Goal: Transaction & Acquisition: Purchase product/service

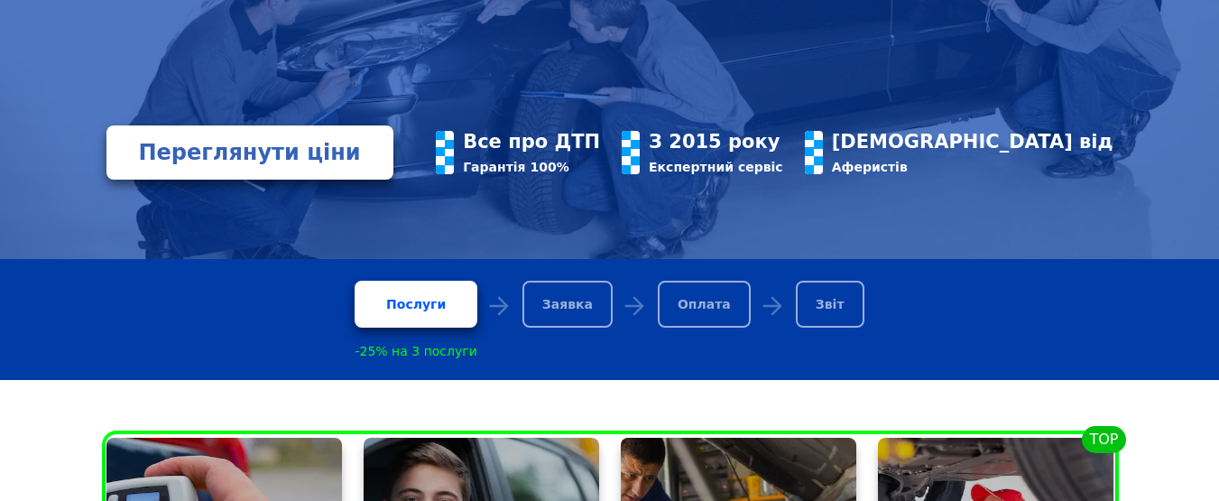
scroll to position [361, 0]
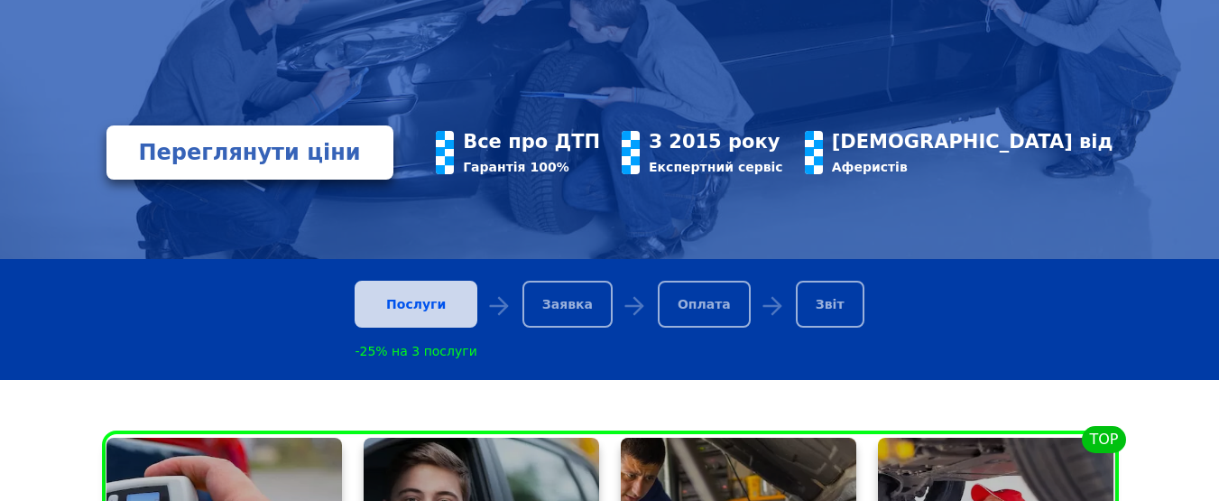
click at [434, 311] on div "Послуги" at bounding box center [415, 304] width 122 height 47
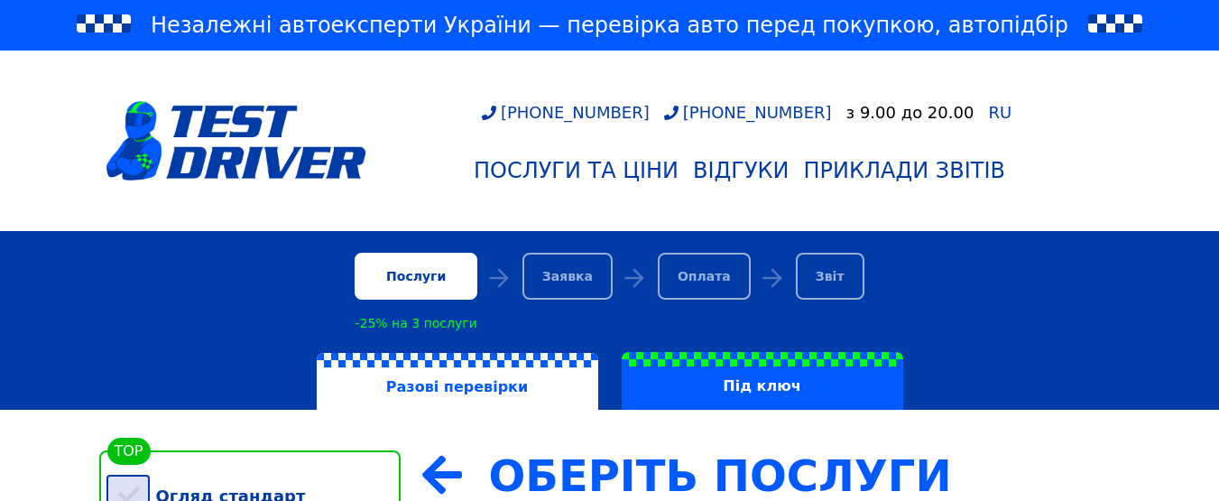
scroll to position [271, 0]
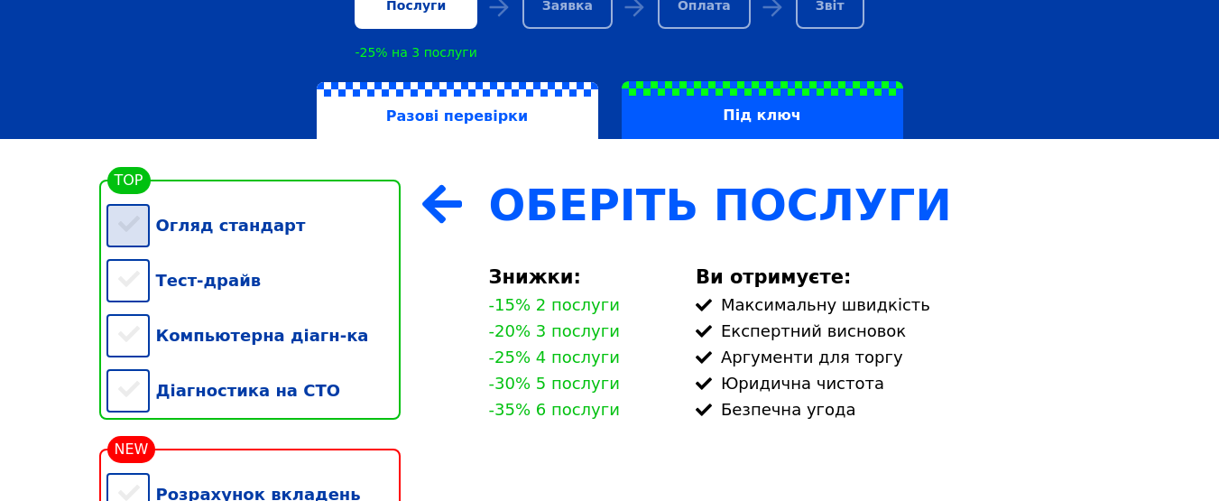
click at [133, 230] on div "Огляд стандарт" at bounding box center [253, 225] width 294 height 55
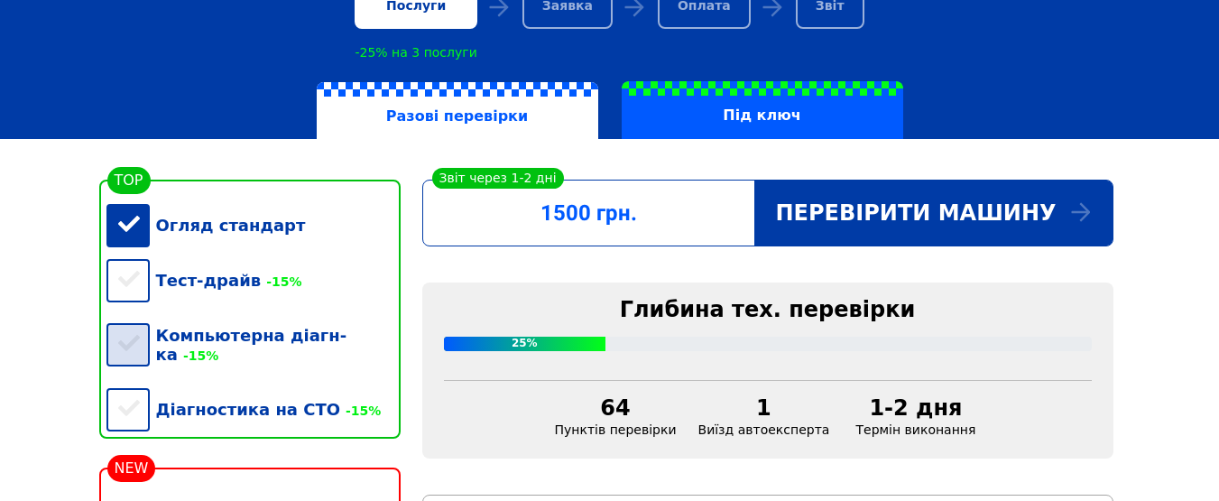
click at [137, 342] on div "Компьютерна діагн-ка -15%" at bounding box center [253, 345] width 294 height 74
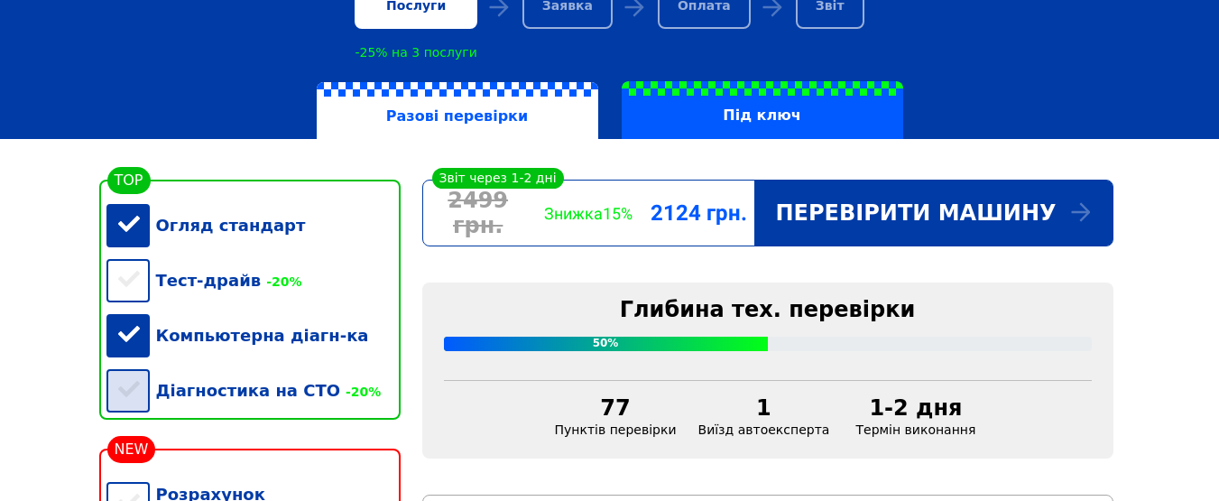
click at [119, 382] on div "Діагностика на СТО -20%" at bounding box center [253, 390] width 294 height 55
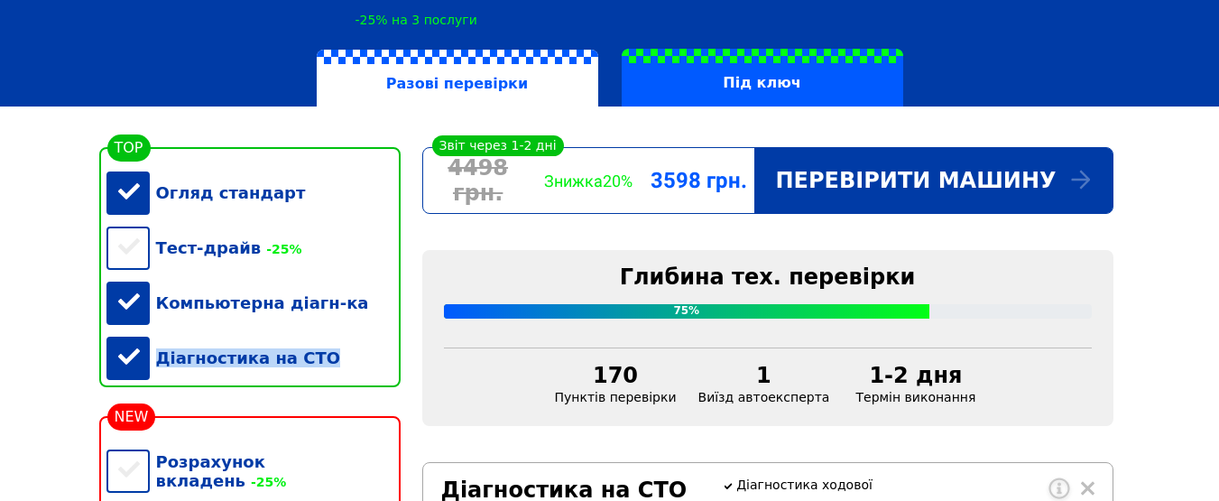
scroll to position [361, 0]
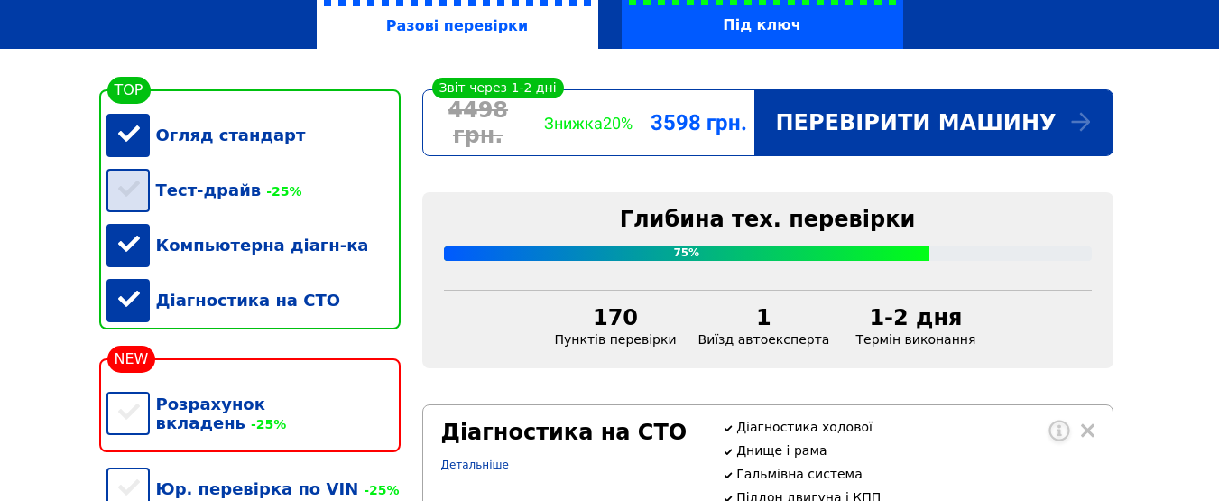
click at [137, 198] on div "Тест-драйв -25%" at bounding box center [253, 189] width 294 height 55
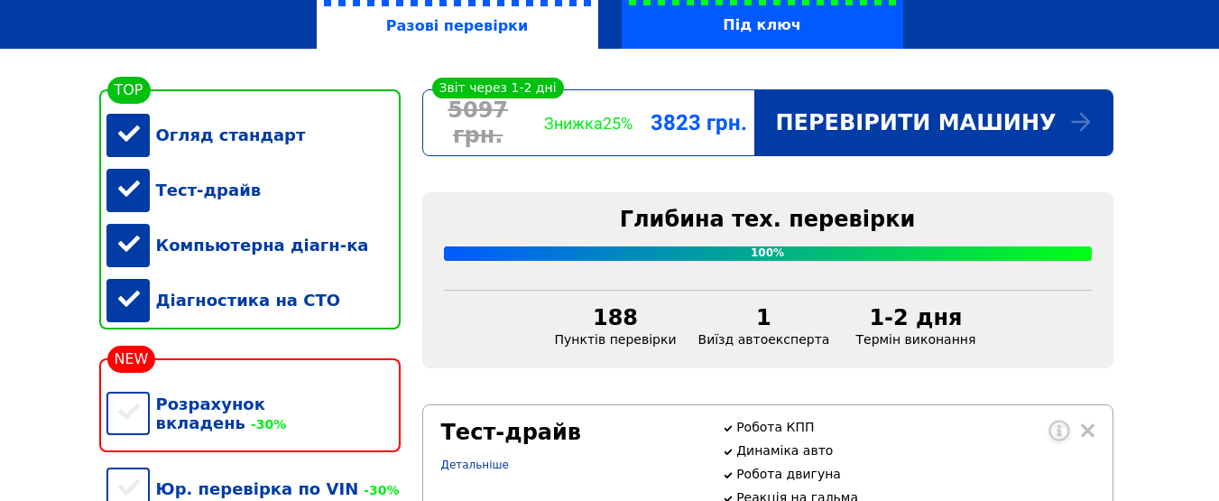
click at [135, 187] on div "Тест-драйв" at bounding box center [253, 189] width 294 height 55
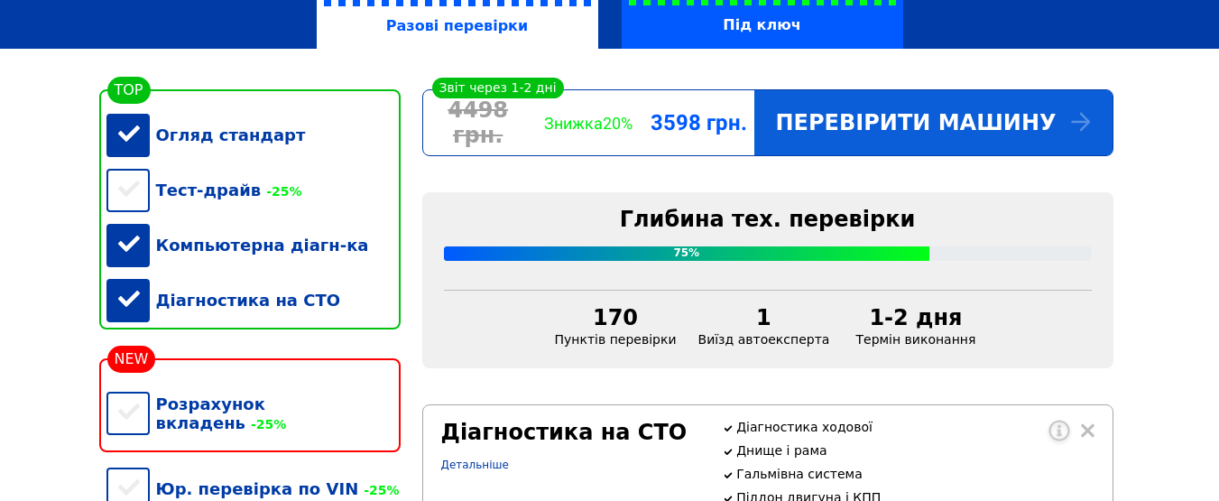
click at [870, 117] on div "Перевірити машину" at bounding box center [933, 122] width 358 height 65
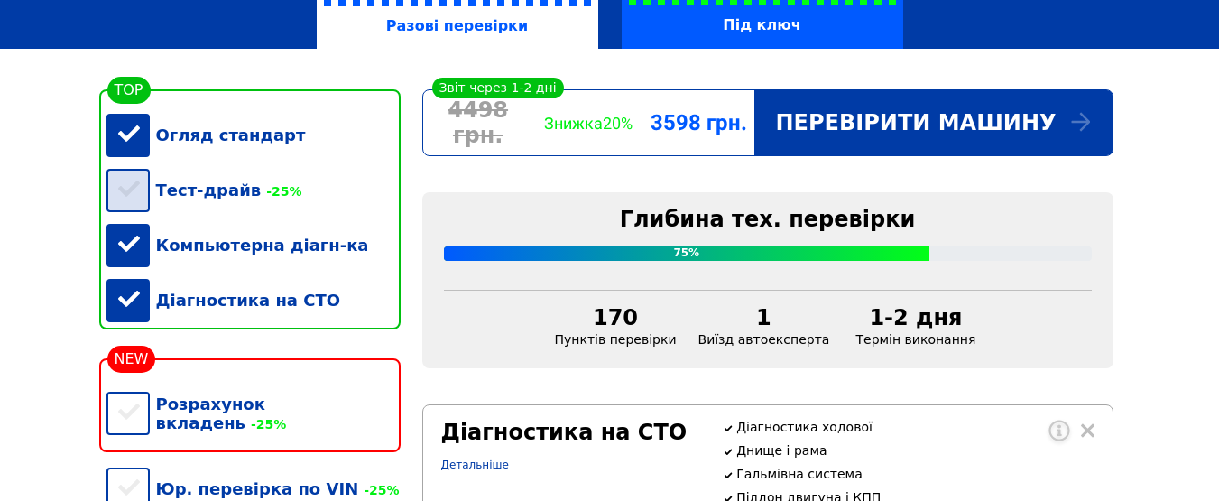
click at [125, 208] on div "Тест-драйв -25%" at bounding box center [253, 189] width 294 height 55
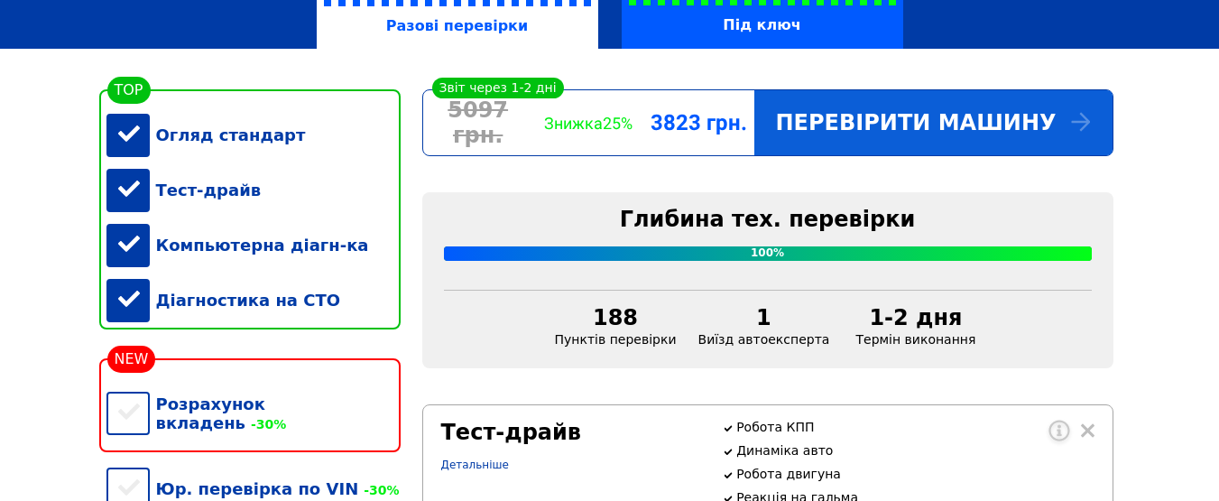
click at [877, 137] on div "Перевірити машину" at bounding box center [933, 122] width 358 height 65
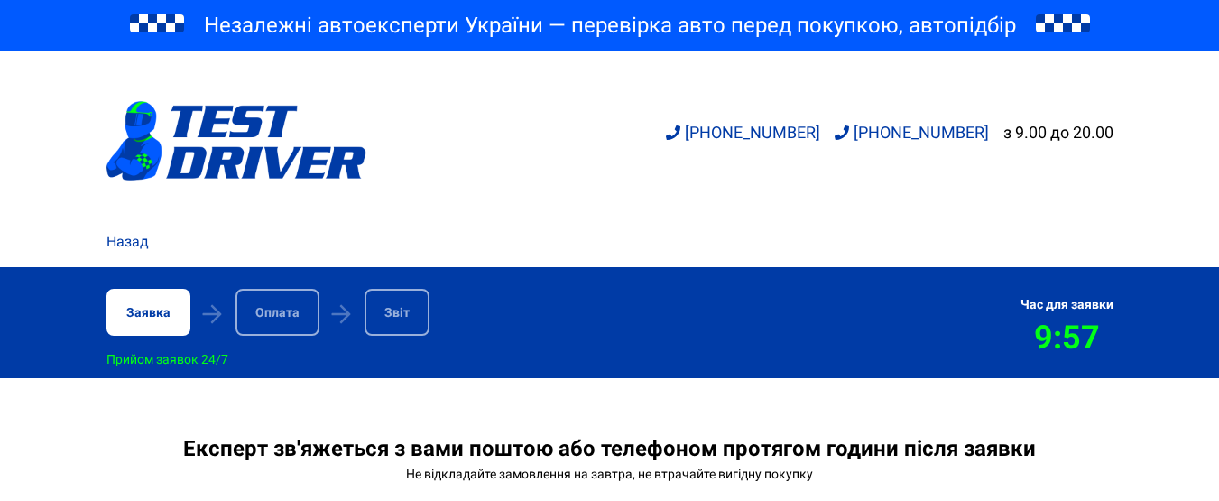
scroll to position [631, 0]
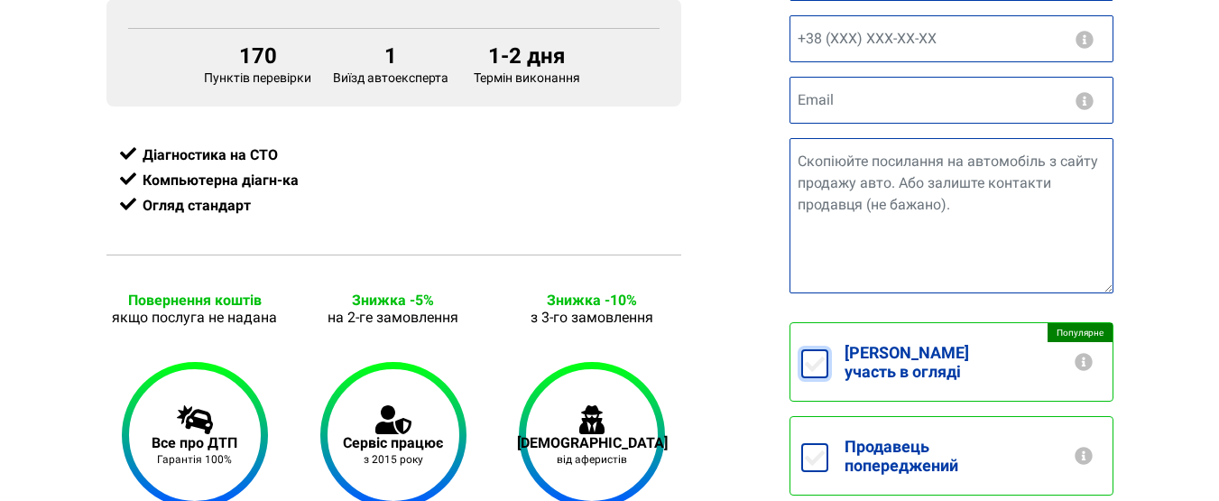
click at [813, 351] on input "[PERSON_NAME] участь в огляді +250грн" at bounding box center [814, 363] width 27 height 29
checkbox input "true"
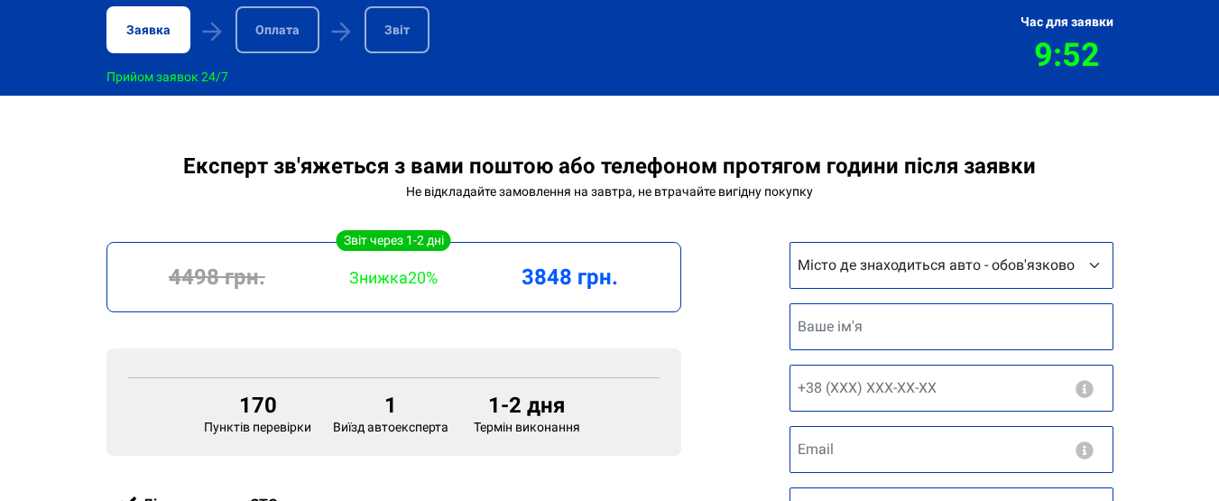
scroll to position [271, 0]
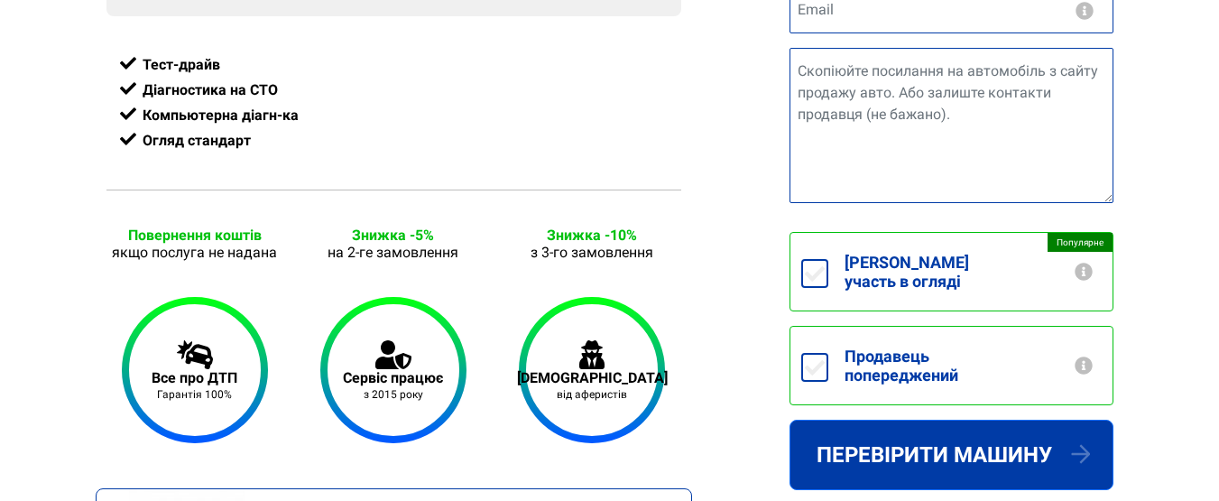
scroll to position [631, 0]
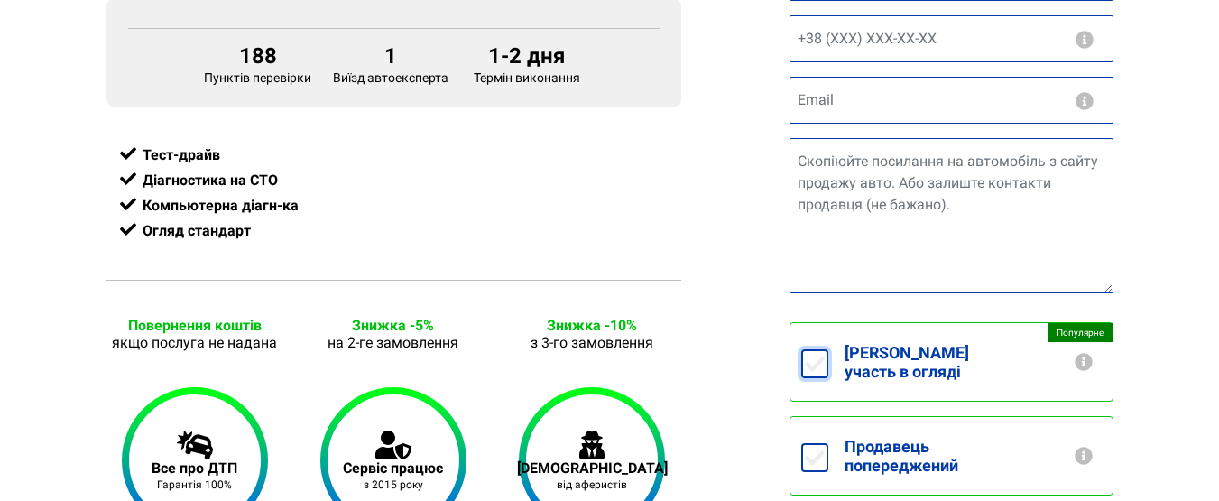
click at [814, 363] on input "[PERSON_NAME] участь в огляді +250грн" at bounding box center [814, 363] width 27 height 29
checkbox input "true"
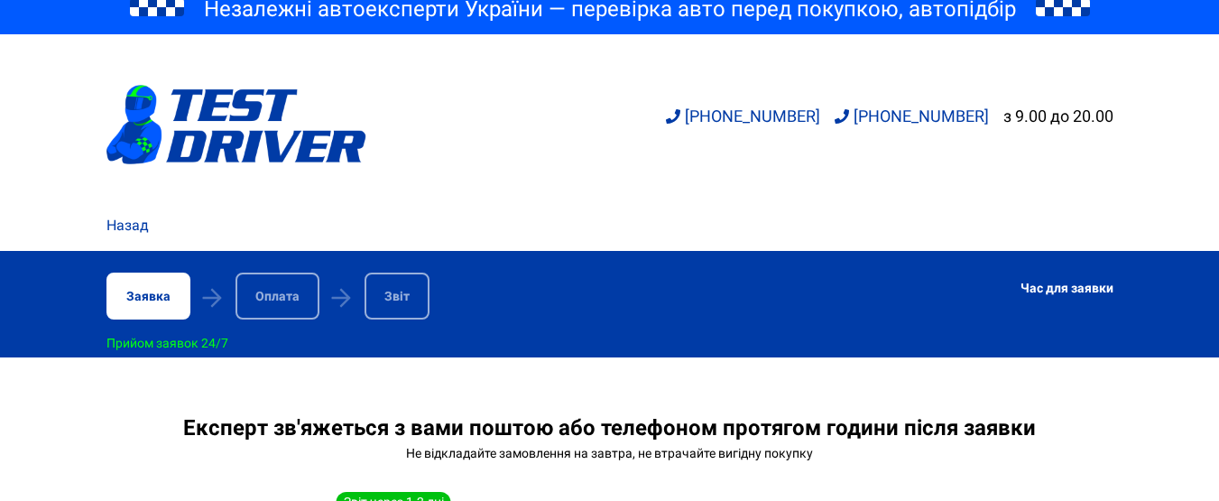
scroll to position [0, 0]
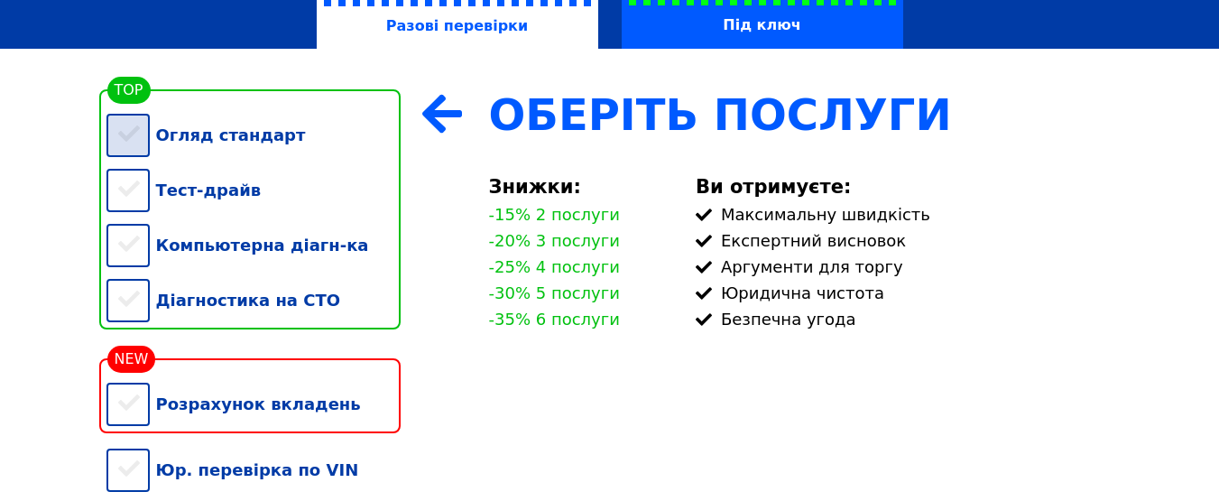
scroll to position [361, 0]
click at [129, 144] on div "Огляд стандарт" at bounding box center [253, 134] width 294 height 55
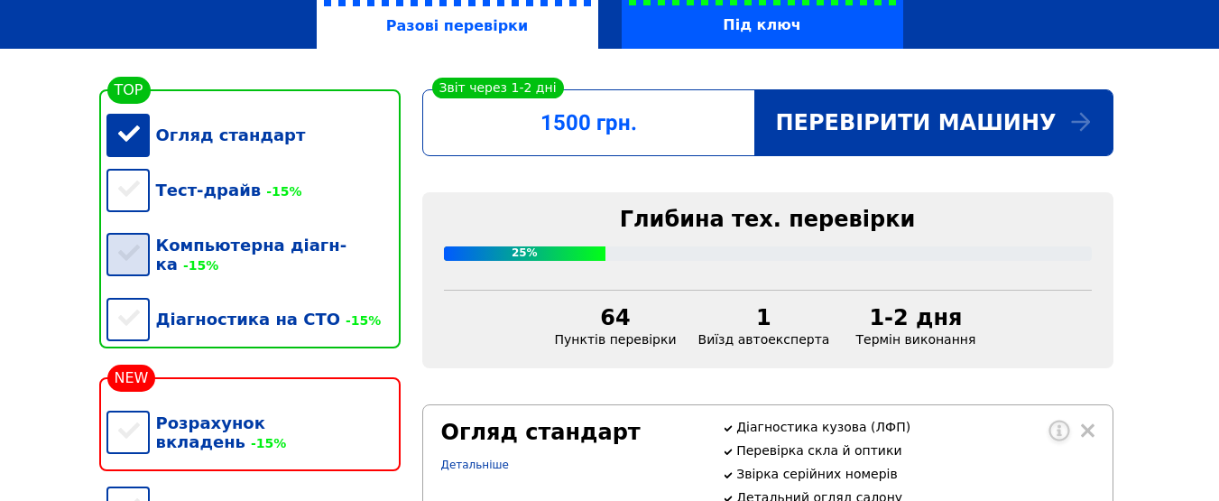
click at [130, 255] on div "Компьютерна діагн-ка -15%" at bounding box center [253, 254] width 294 height 74
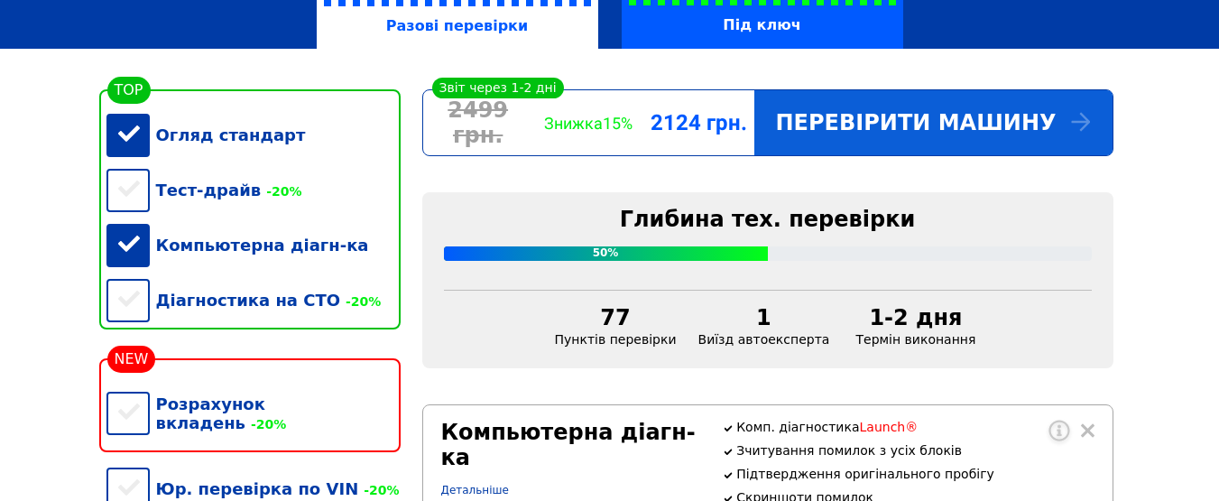
click at [888, 129] on div "Перевірити машину" at bounding box center [933, 122] width 358 height 65
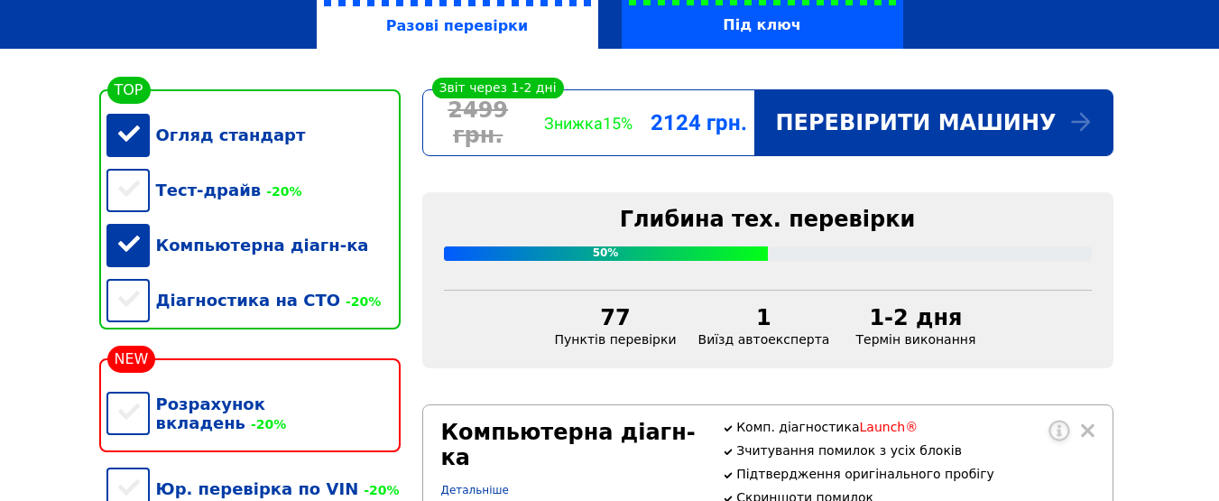
click at [133, 253] on div "Компьютерна діагн-ка" at bounding box center [253, 244] width 294 height 55
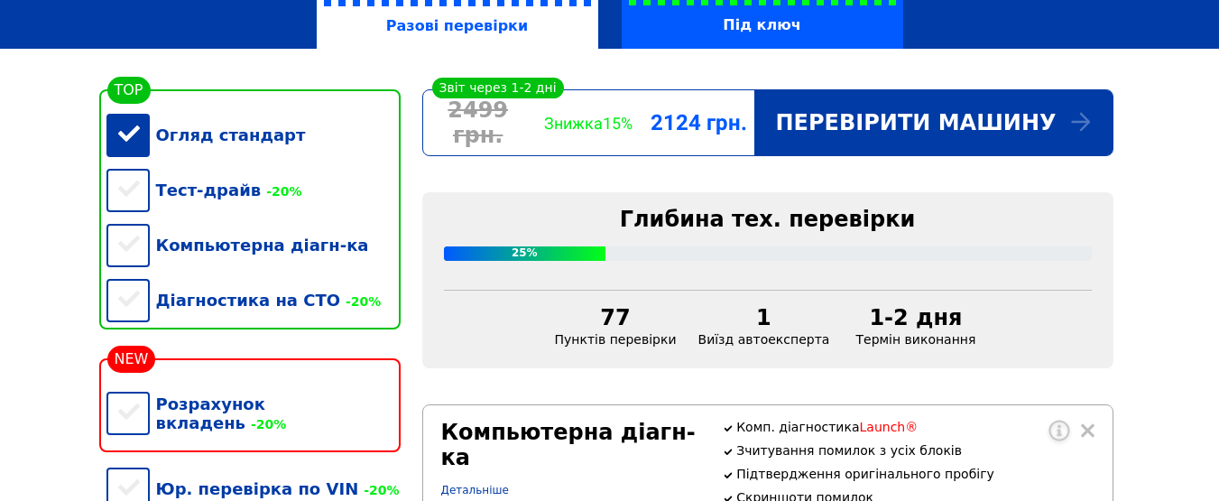
click at [133, 144] on div "Огляд стандарт" at bounding box center [253, 134] width 294 height 55
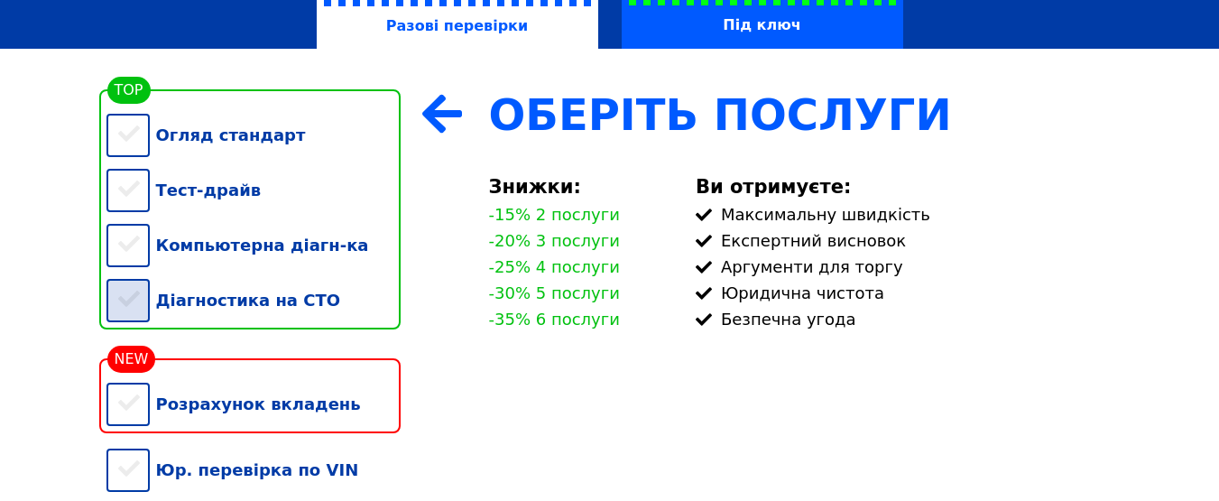
click at [129, 322] on div "Діагностика на СТО" at bounding box center [253, 299] width 294 height 55
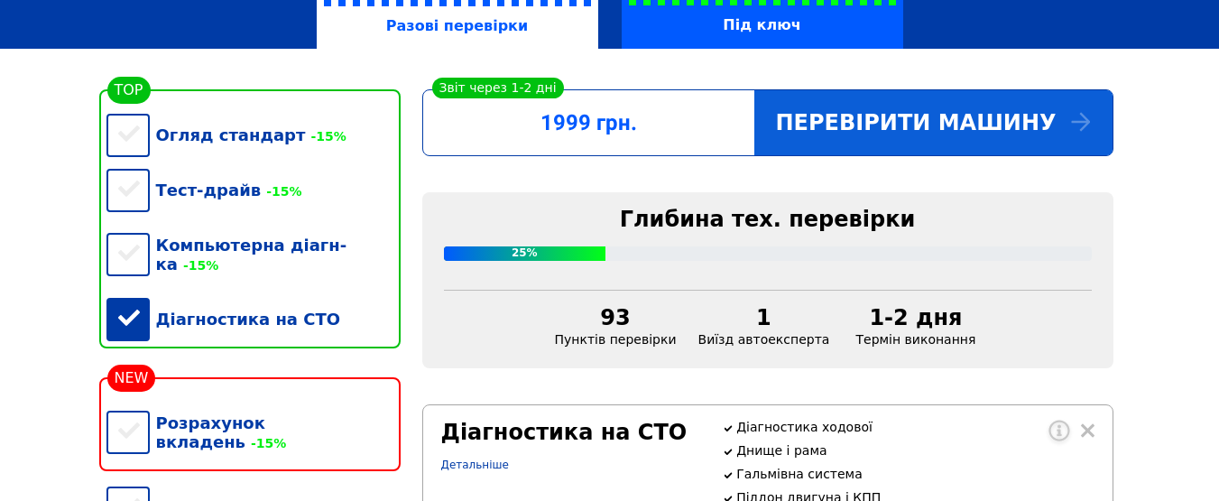
click at [983, 129] on div "Перевірити машину" at bounding box center [933, 122] width 358 height 65
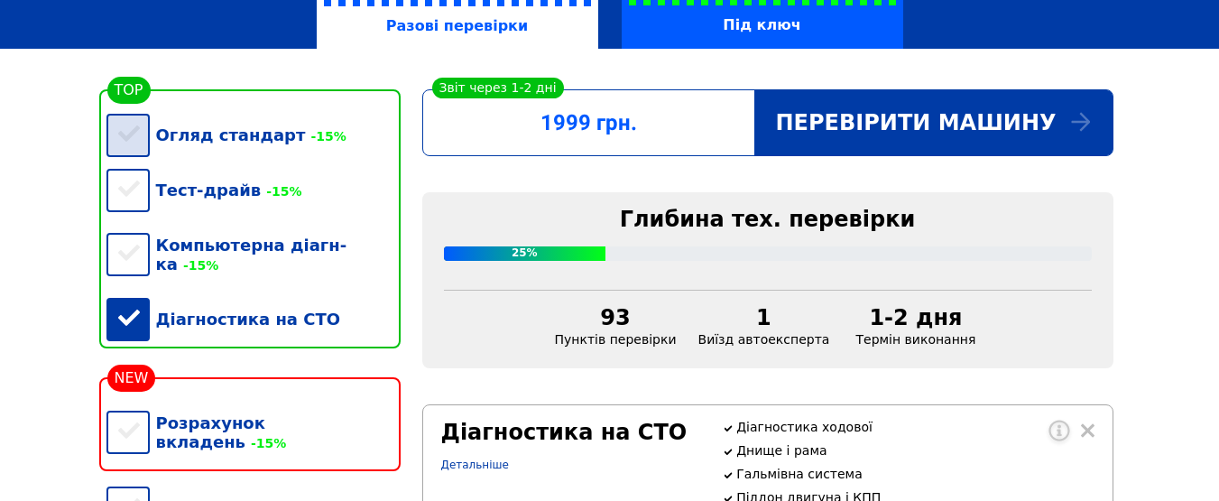
click at [134, 143] on div "Огляд стандарт -15%" at bounding box center [253, 134] width 294 height 55
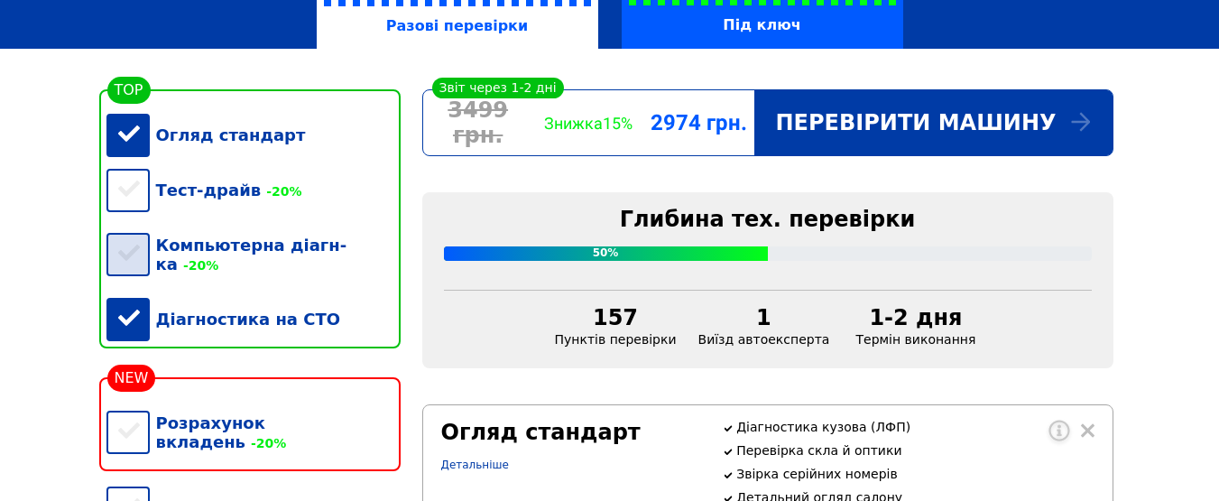
click at [117, 267] on div "Компьютерна діагн-ка -20%" at bounding box center [253, 254] width 294 height 74
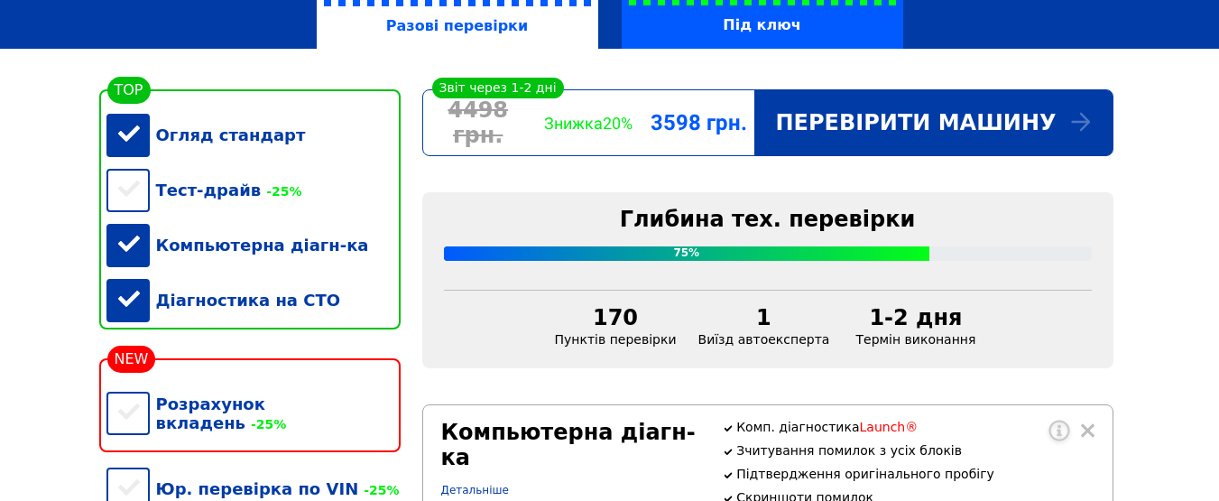
click at [131, 312] on div "Діагностика на СТО" at bounding box center [253, 299] width 294 height 55
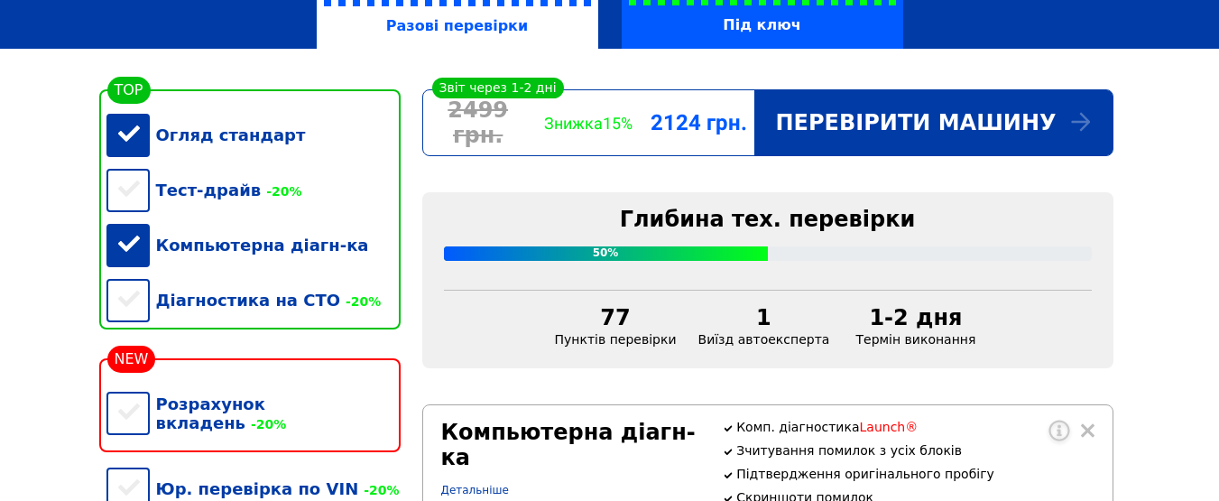
drag, startPoint x: 126, startPoint y: 254, endPoint x: 140, endPoint y: 262, distance: 15.3
click at [128, 253] on div "Компьютерна діагн-ка" at bounding box center [253, 244] width 294 height 55
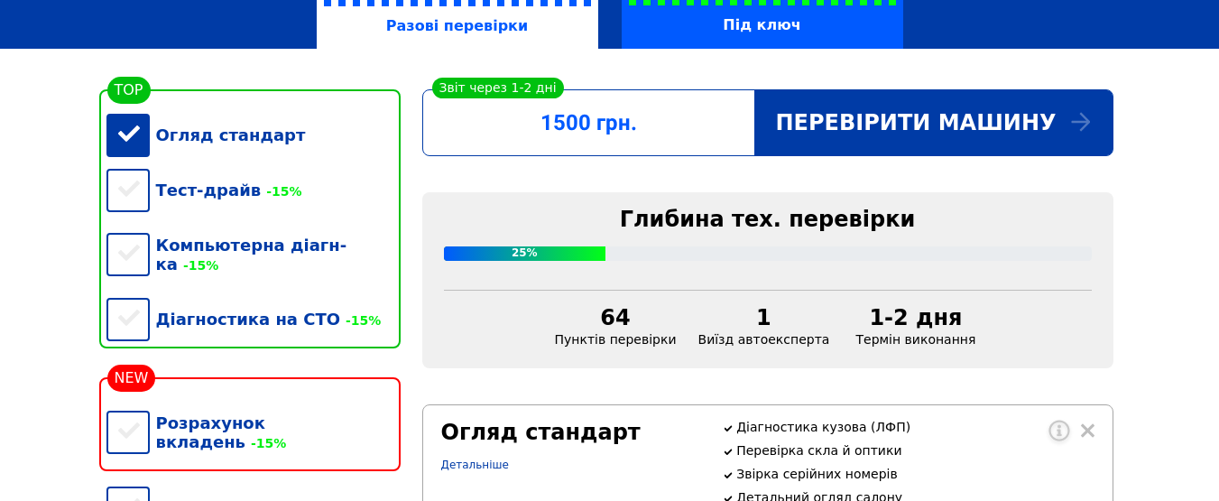
click at [127, 141] on div "Огляд стандарт" at bounding box center [253, 134] width 294 height 55
click at [135, 145] on div "Огляд стандарт" at bounding box center [253, 134] width 294 height 55
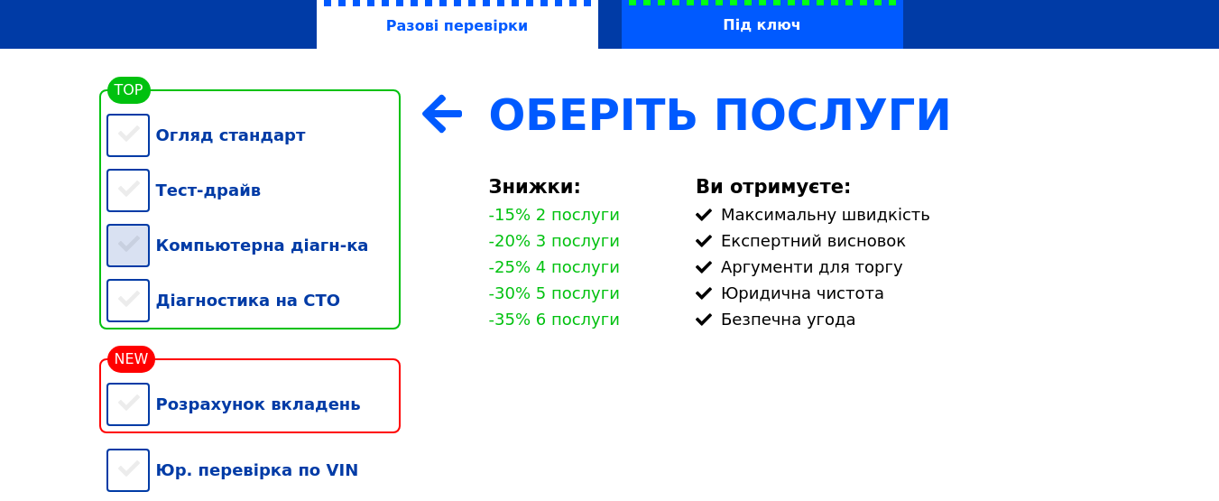
click at [124, 253] on div "Компьютерна діагн-ка" at bounding box center [253, 244] width 294 height 55
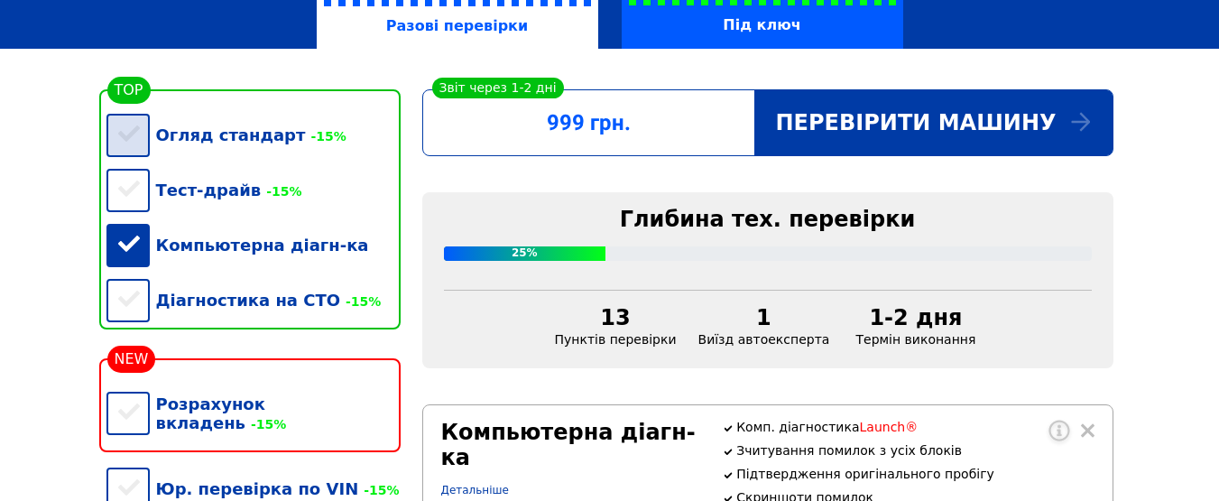
click at [133, 136] on div "Огляд стандарт -15%" at bounding box center [253, 134] width 294 height 55
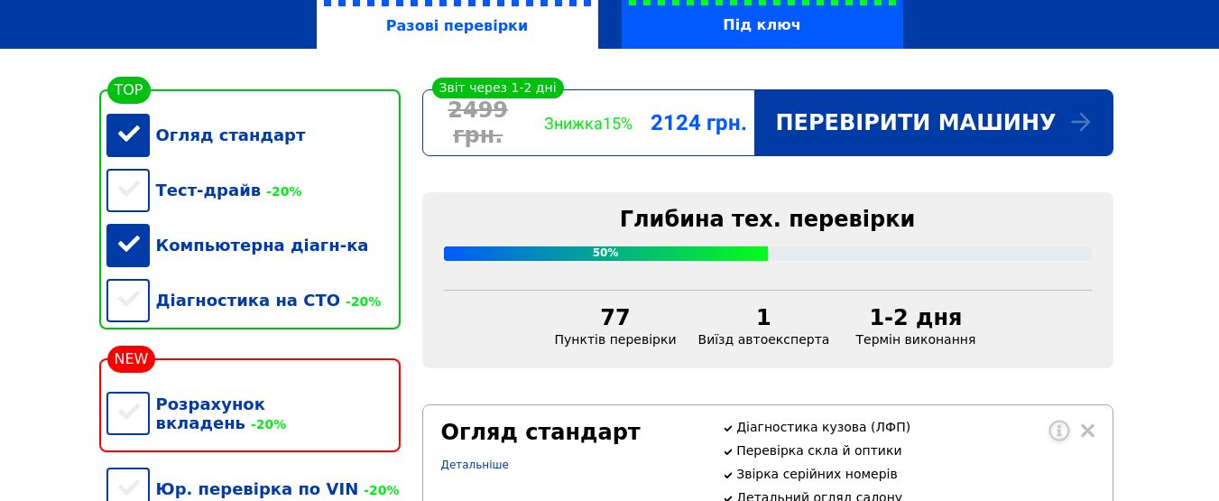
click at [133, 253] on div "Компьютерна діагн-ка" at bounding box center [253, 244] width 294 height 55
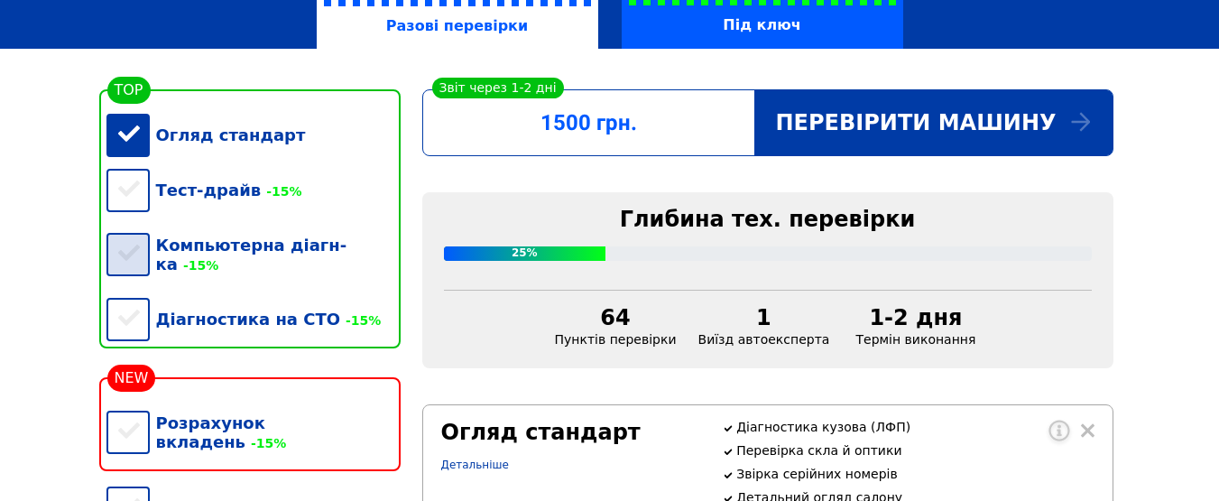
click at [133, 252] on div "Компьютерна діагн-ка -15%" at bounding box center [253, 254] width 294 height 74
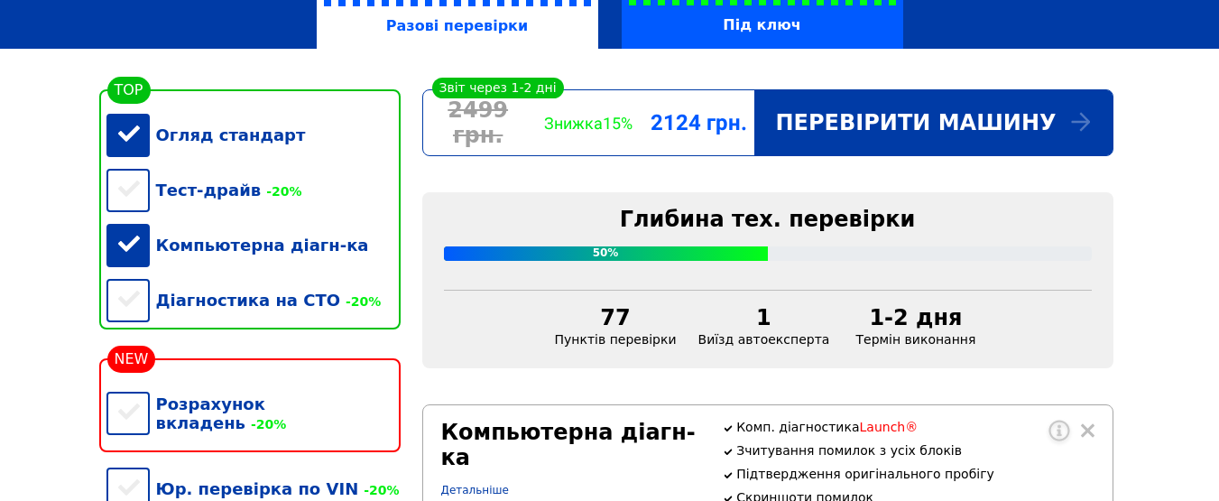
click at [124, 253] on div "Компьютерна діагн-ка" at bounding box center [253, 244] width 294 height 55
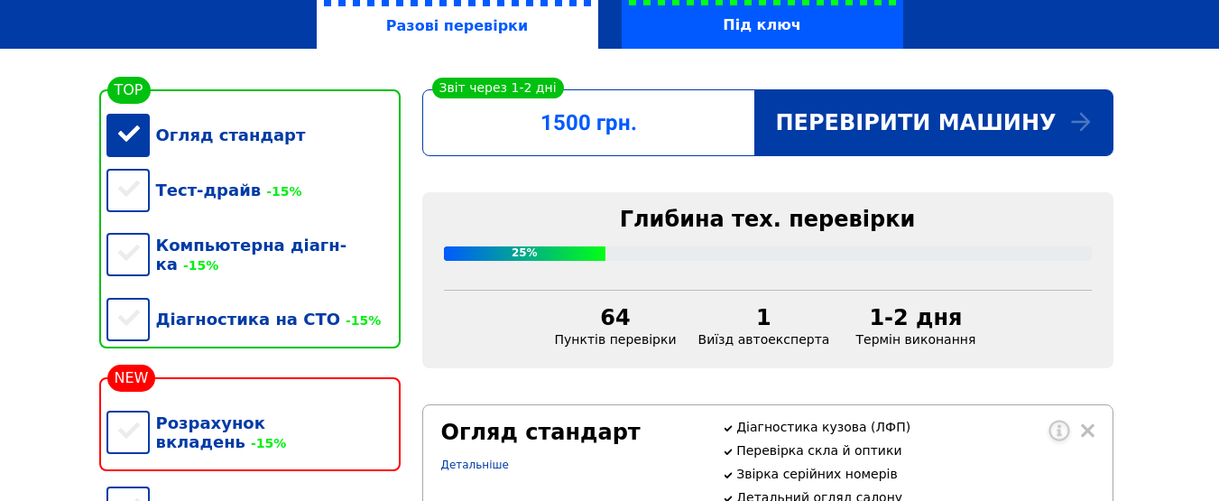
click at [133, 145] on div "Огляд стандарт" at bounding box center [253, 134] width 294 height 55
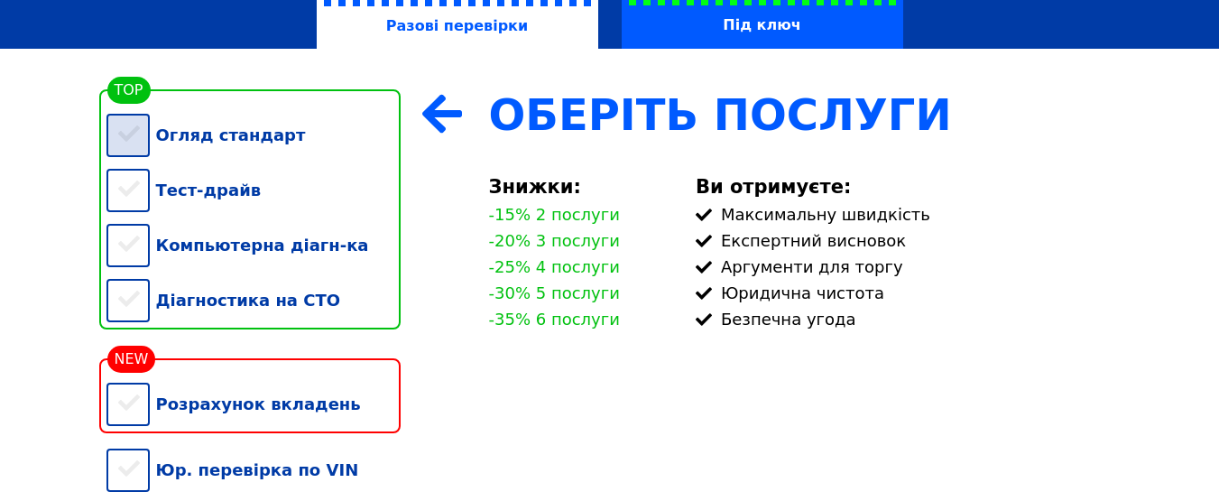
click at [133, 145] on div "Огляд стандарт" at bounding box center [253, 134] width 294 height 55
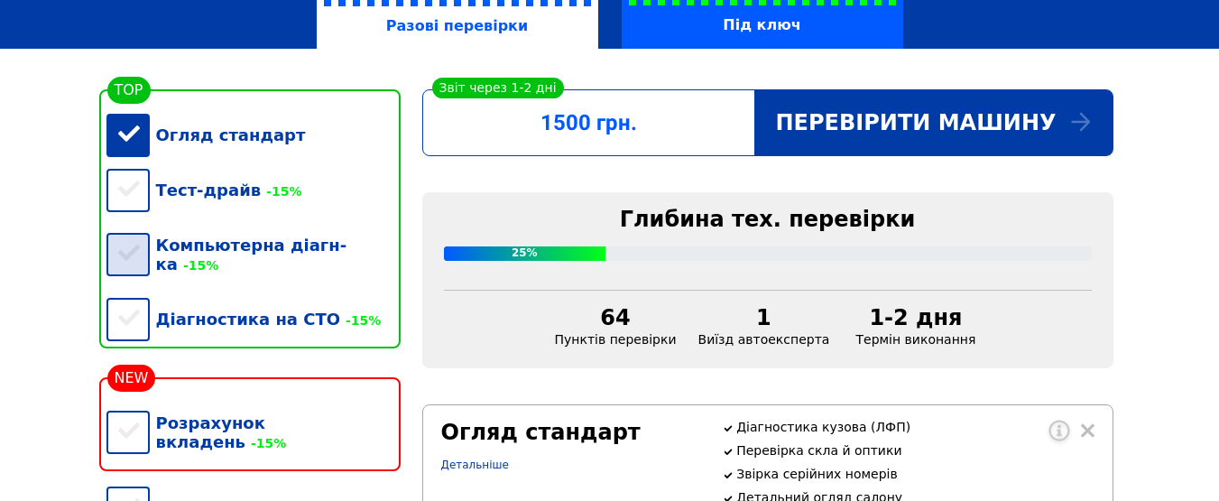
drag, startPoint x: 135, startPoint y: 244, endPoint x: 145, endPoint y: 253, distance: 13.4
click at [136, 244] on div "Компьютерна діагн-ка -15%" at bounding box center [253, 254] width 294 height 74
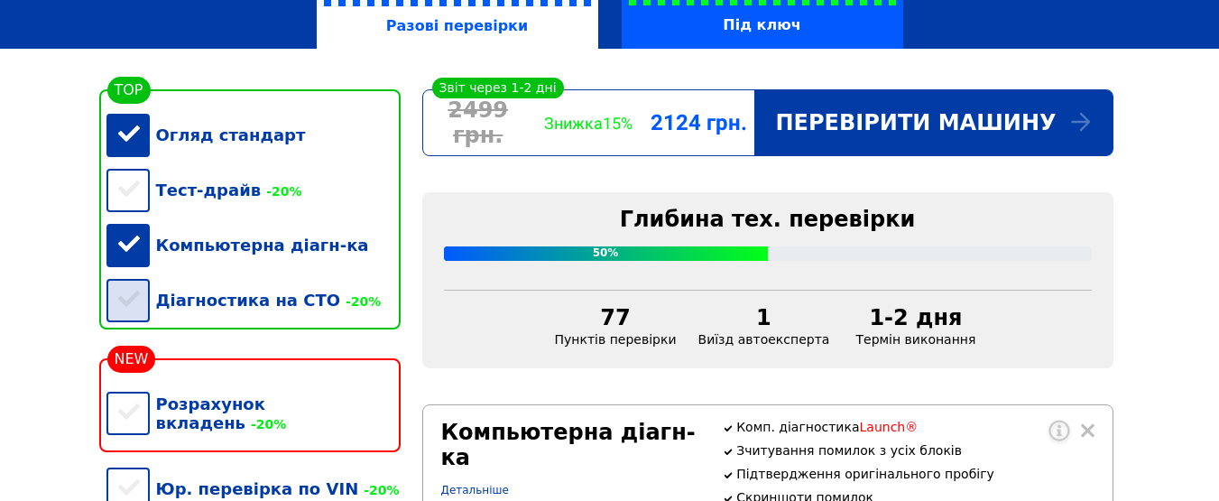
click at [130, 310] on div "Діагностика на СТО -20%" at bounding box center [253, 299] width 294 height 55
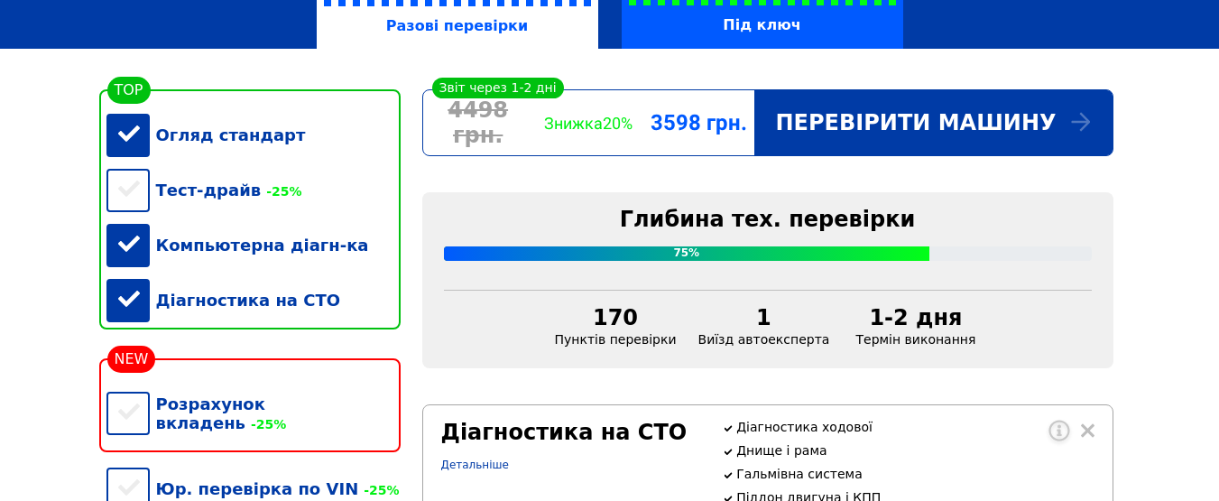
click at [132, 254] on div "Компьютерна діагн-ка" at bounding box center [253, 244] width 294 height 55
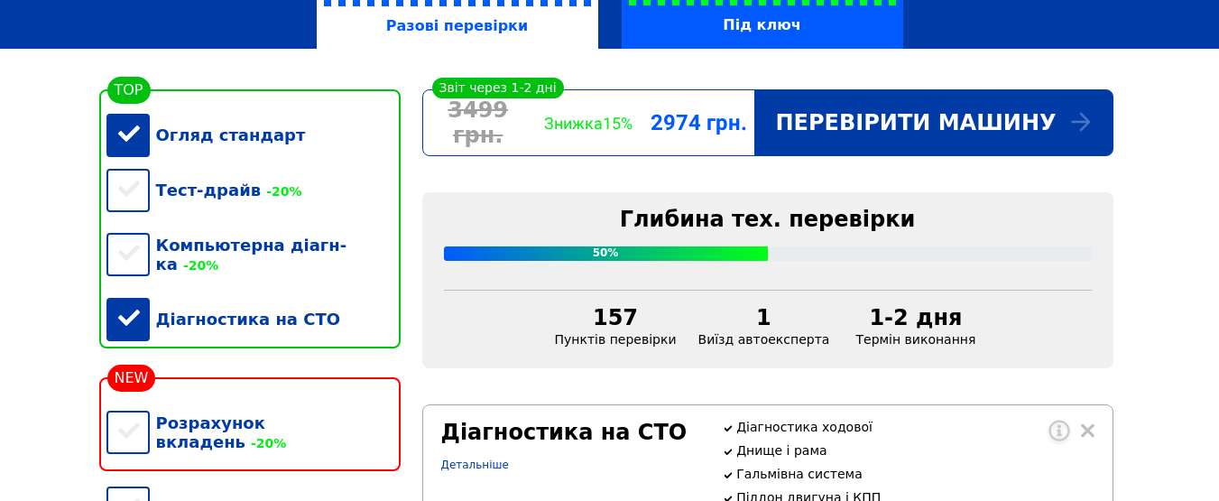
click at [143, 143] on div "Огляд стандарт" at bounding box center [253, 134] width 294 height 55
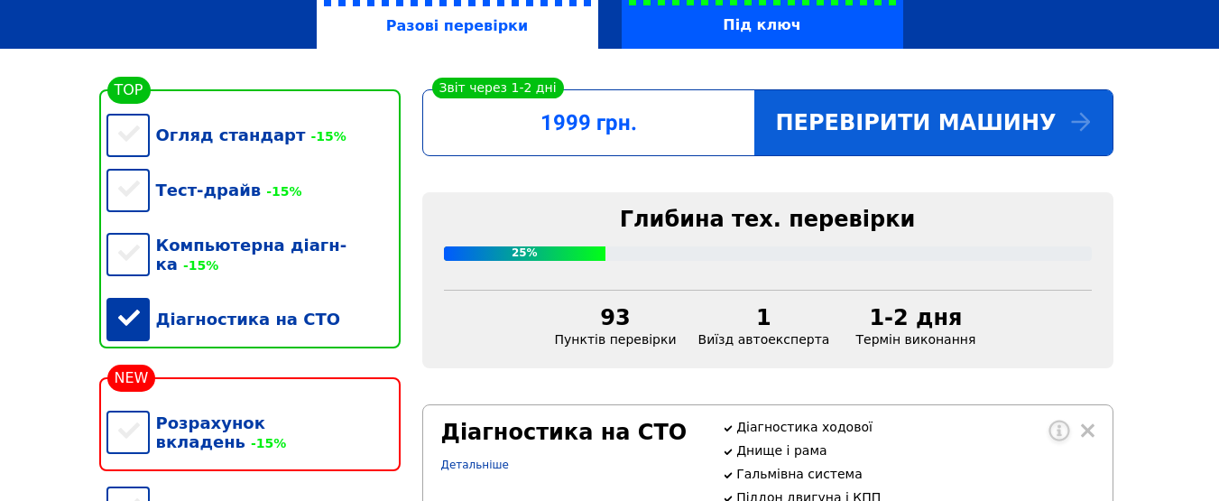
click at [858, 124] on div "Перевірити машину" at bounding box center [933, 122] width 358 height 65
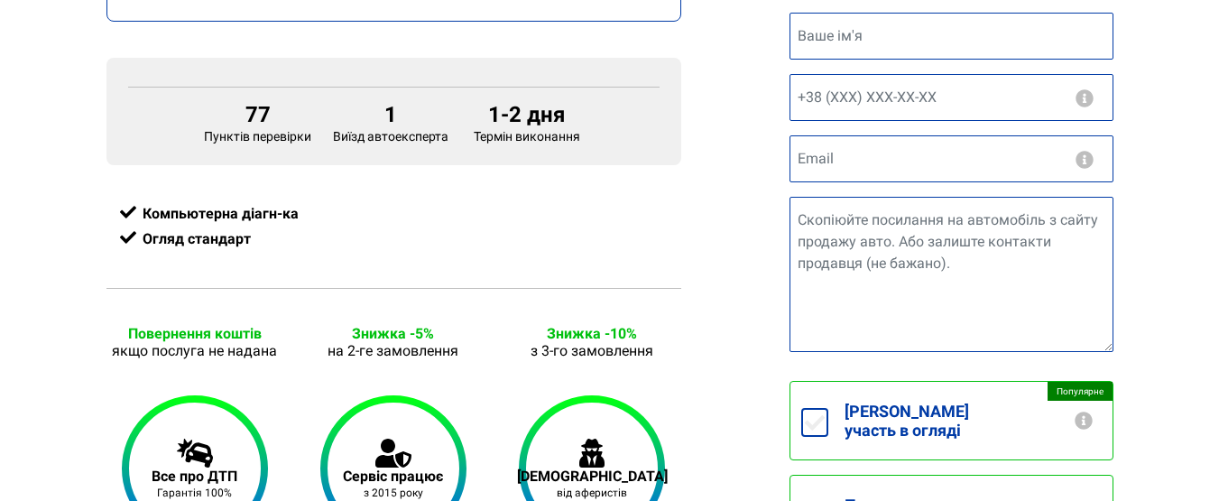
scroll to position [812, 0]
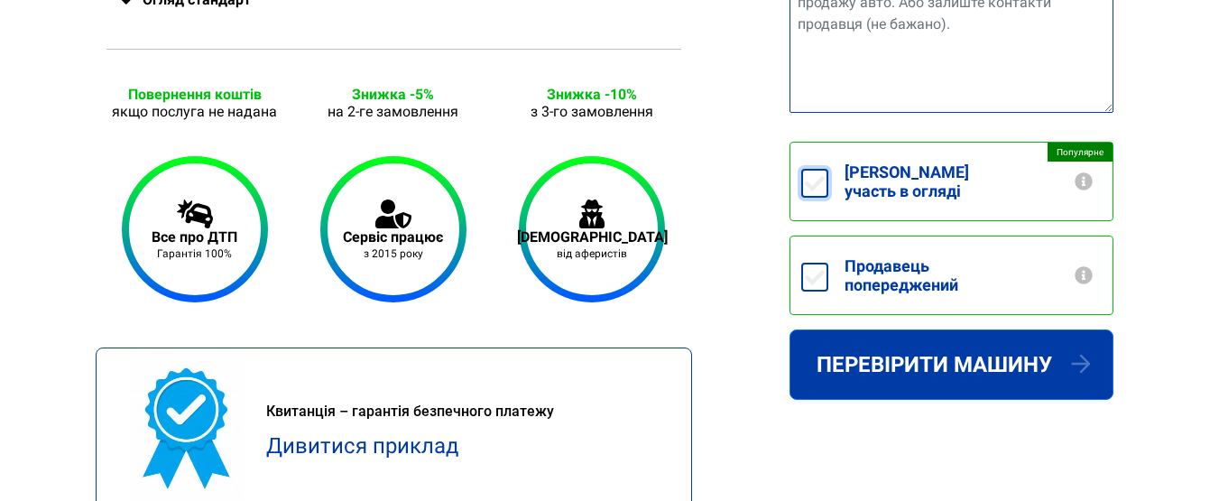
click at [814, 175] on input "[PERSON_NAME] участь в огляді +250грн" at bounding box center [814, 183] width 27 height 29
checkbox input "true"
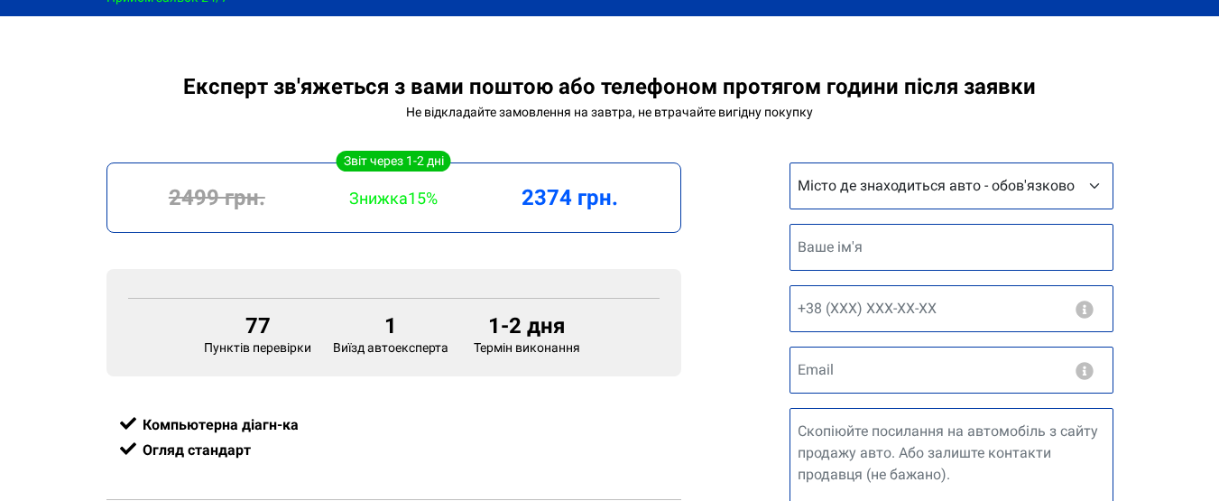
scroll to position [361, 0]
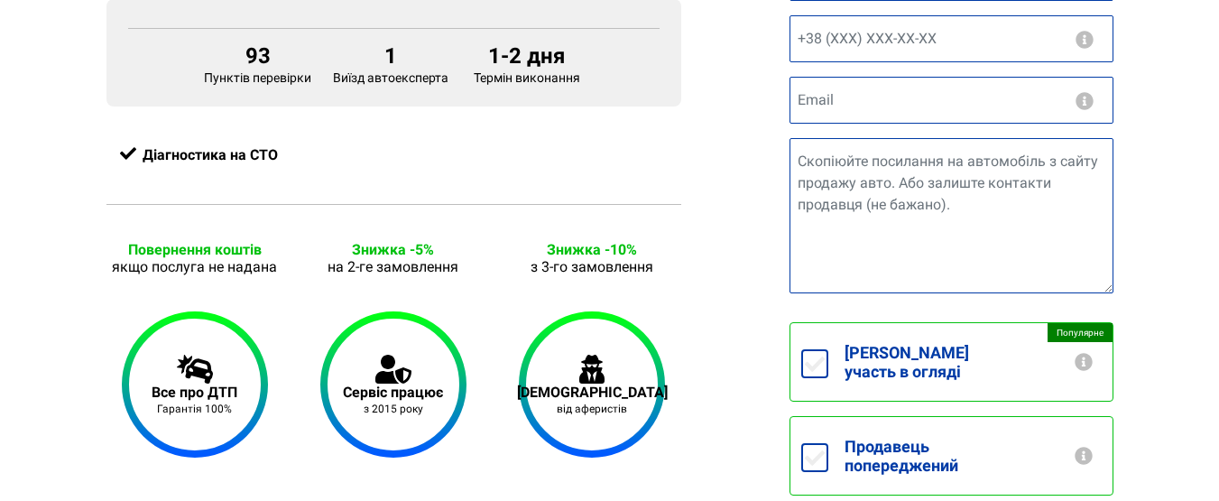
scroll to position [631, 0]
click at [807, 356] on input "[PERSON_NAME] участь в огляді +250грн" at bounding box center [814, 363] width 27 height 29
checkbox input "true"
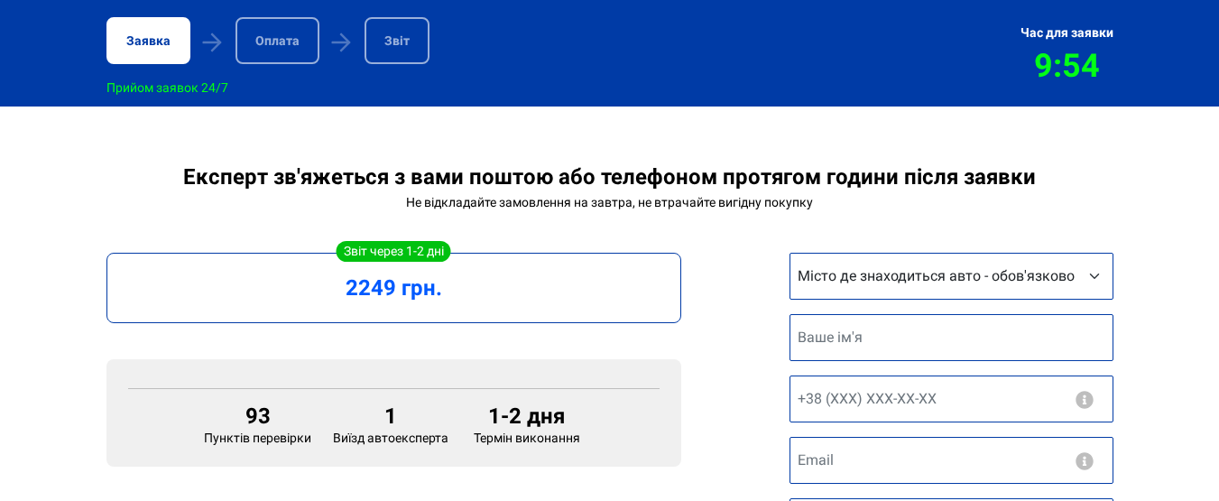
scroll to position [271, 0]
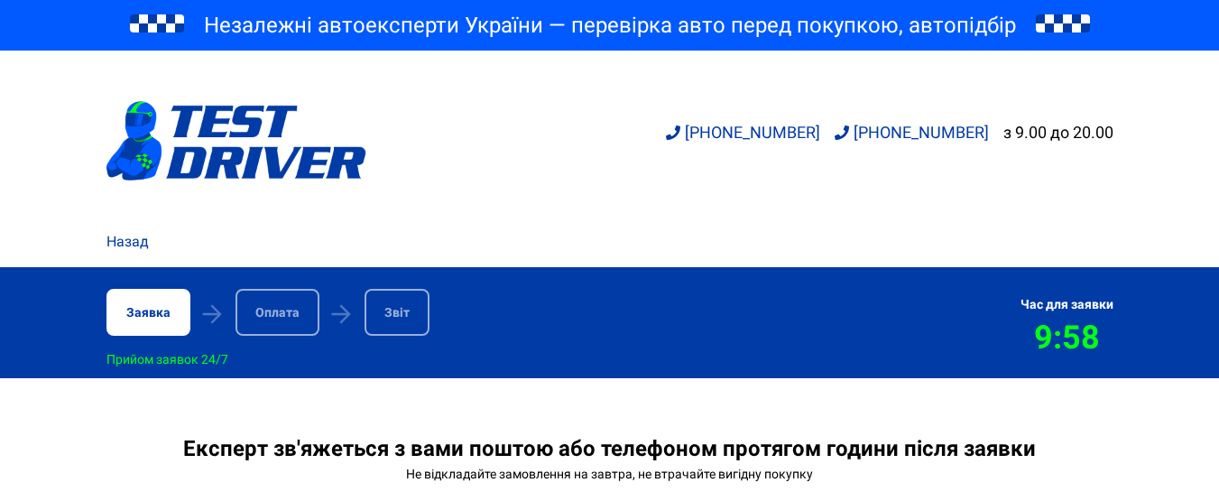
scroll to position [631, 0]
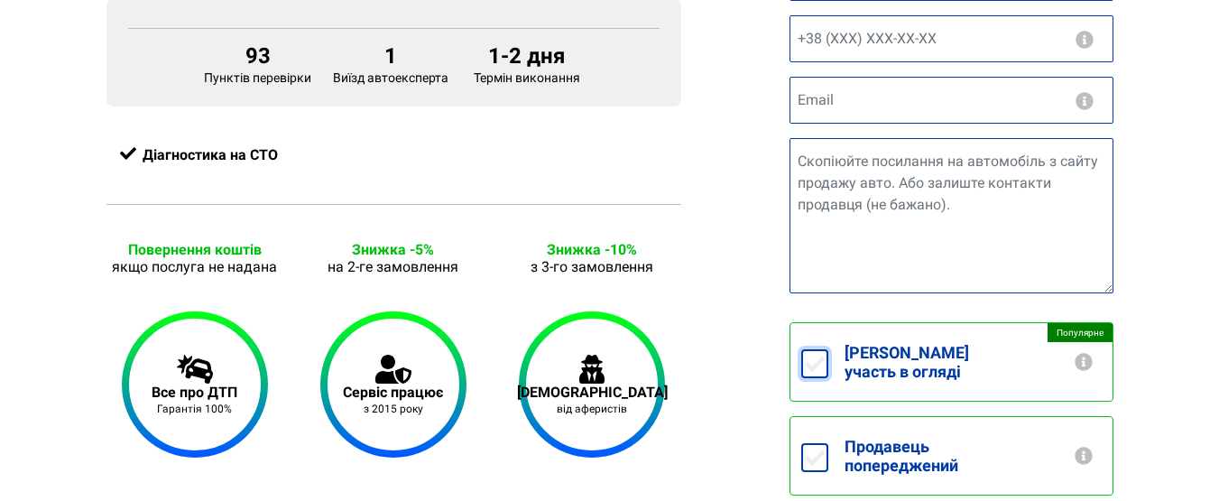
click at [812, 355] on input "[PERSON_NAME] участь в огляді +250грн" at bounding box center [814, 363] width 27 height 29
checkbox input "true"
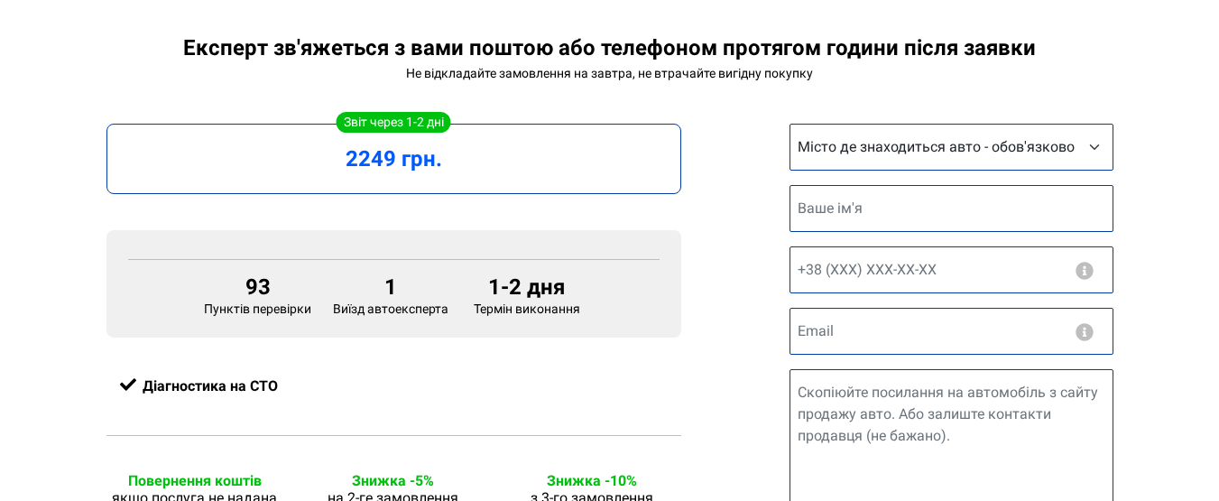
scroll to position [361, 0]
